Goal: Find contact information: Find contact information

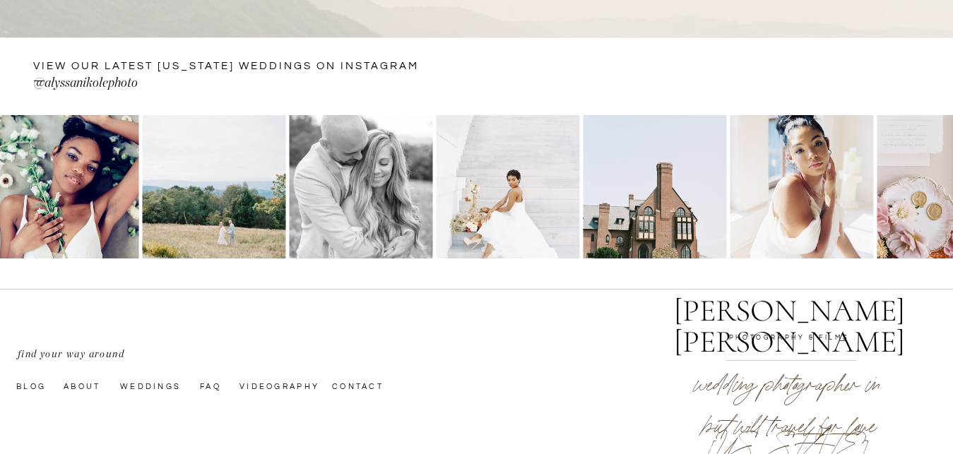
scroll to position [473, 0]
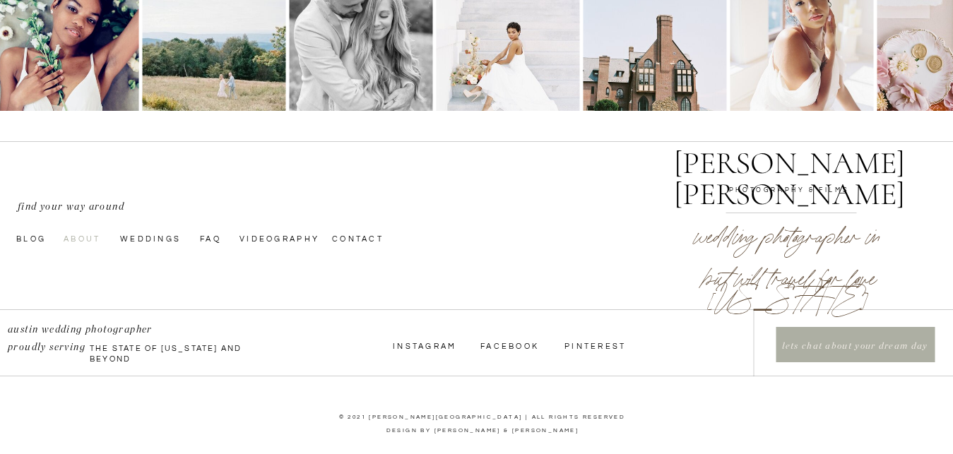
click at [77, 240] on nav "About" at bounding box center [88, 237] width 49 height 11
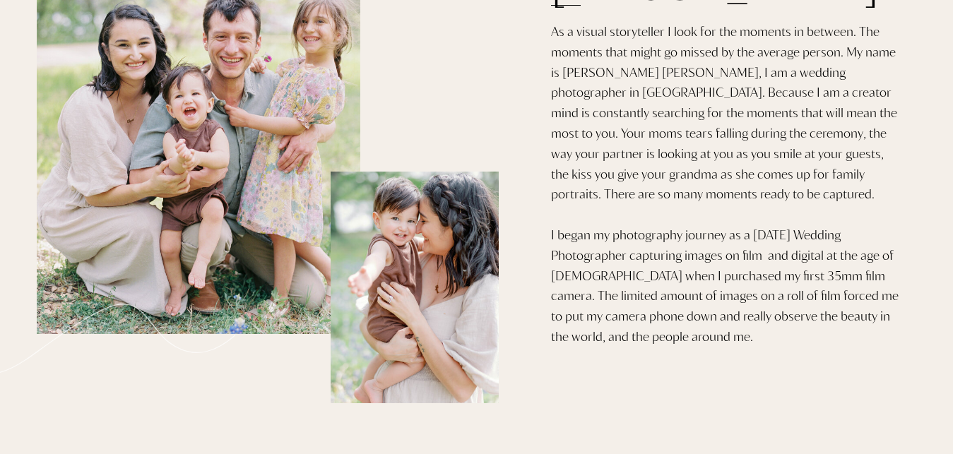
scroll to position [300, 0]
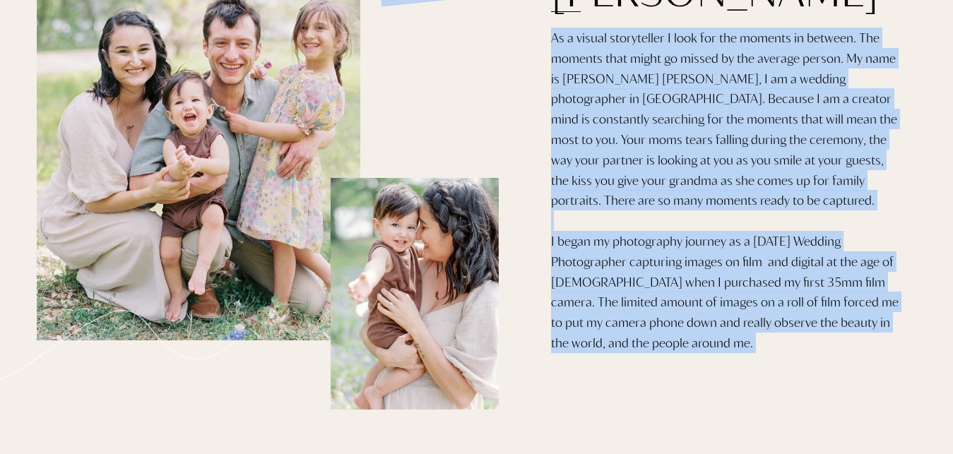
drag, startPoint x: 659, startPoint y: 359, endPoint x: 543, endPoint y: 49, distance: 330.2
copy div "oh hey! As a visual storyteller I look for the moments in between. The moments …"
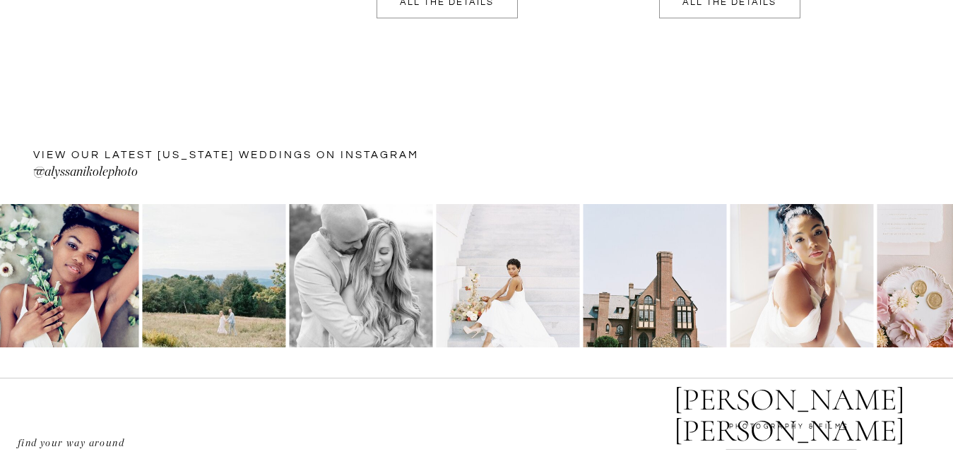
scroll to position [3476, 0]
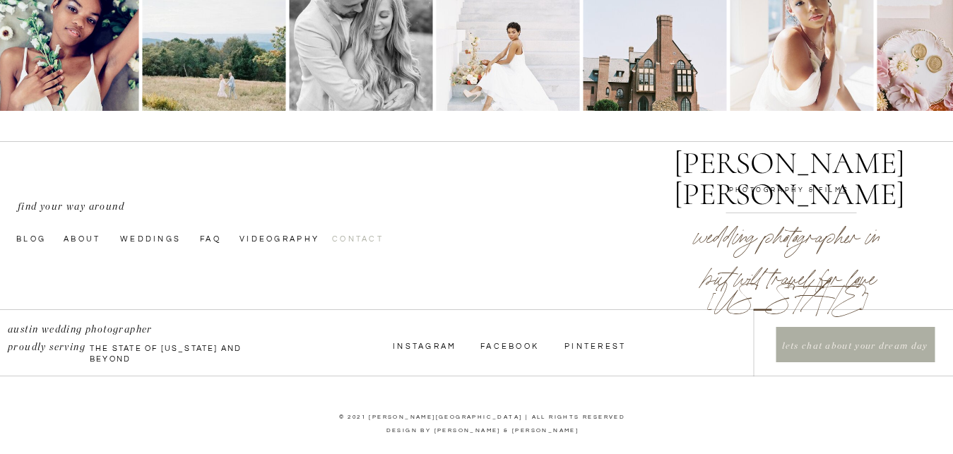
click at [340, 239] on nav "Contact" at bounding box center [367, 237] width 71 height 11
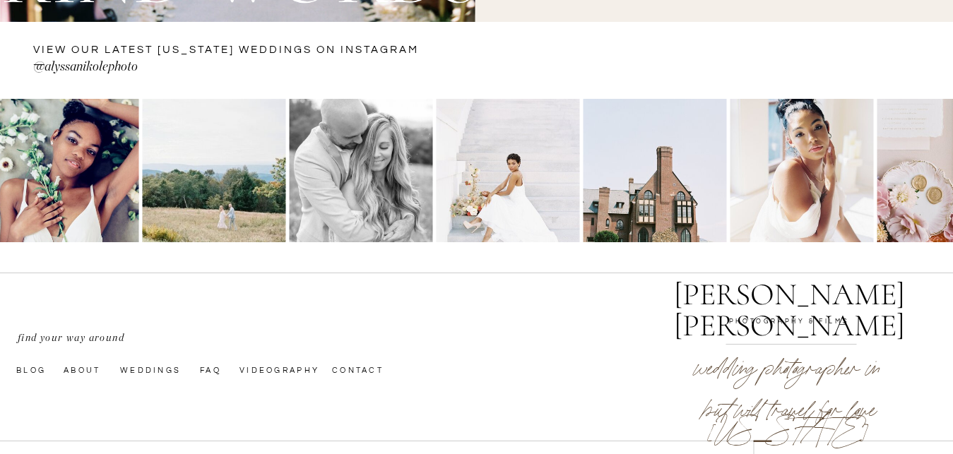
scroll to position [2007, 0]
